Goal: Transaction & Acquisition: Purchase product/service

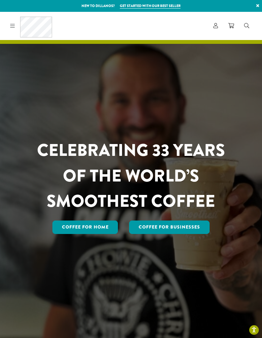
click at [179, 234] on link "Coffee For Businesses" at bounding box center [169, 226] width 81 height 13
click at [76, 234] on link "Coffee for Home" at bounding box center [85, 226] width 66 height 13
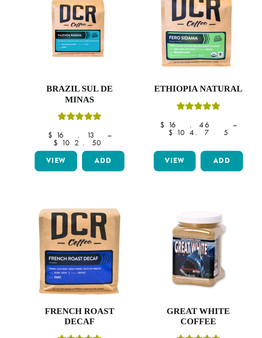
scroll to position [326, 0]
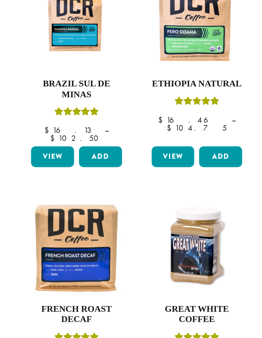
click at [183, 299] on h4 "Great White Coffee" at bounding box center [214, 306] width 62 height 14
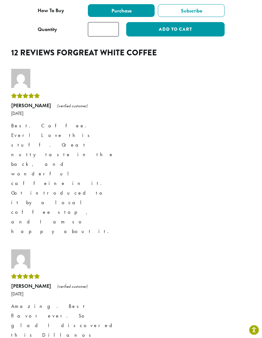
scroll to position [422, 0]
